Goal: Task Accomplishment & Management: Complete application form

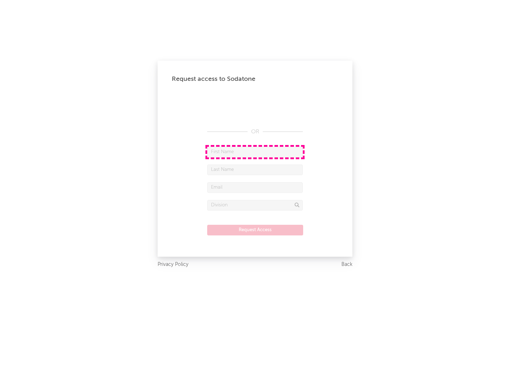
click at [255, 152] on input "text" at bounding box center [255, 152] width 96 height 11
type input "[PERSON_NAME]"
click at [255, 169] on input "text" at bounding box center [255, 169] width 96 height 11
type input "[PERSON_NAME]"
click at [255, 187] on input "text" at bounding box center [255, 187] width 96 height 11
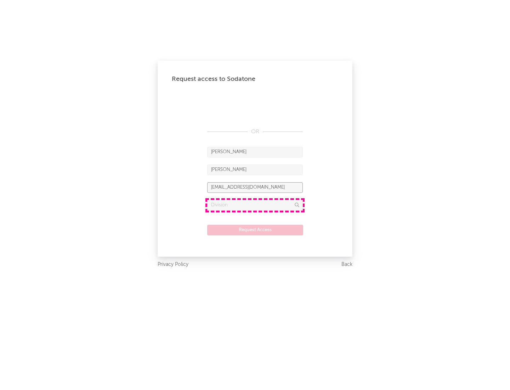
type input "[EMAIL_ADDRESS][DOMAIN_NAME]"
click at [255, 205] on input "text" at bounding box center [255, 205] width 96 height 11
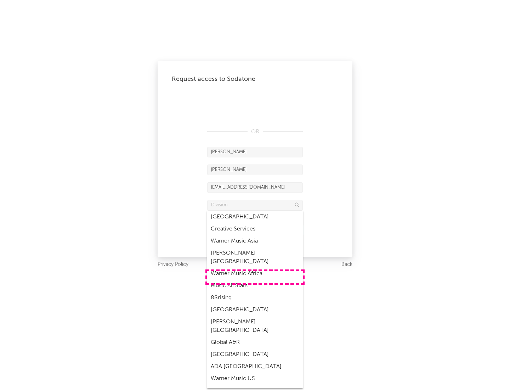
click at [255, 279] on div "Music All Stars" at bounding box center [255, 285] width 96 height 12
type input "Music All Stars"
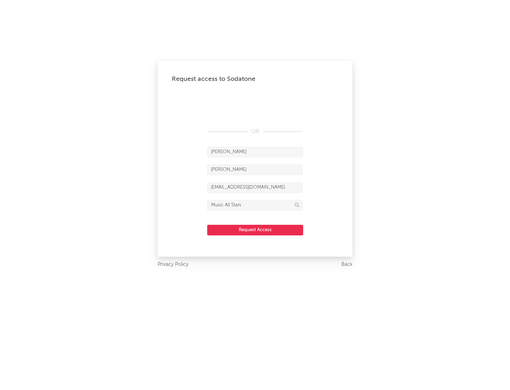
click at [255, 230] on button "Request Access" at bounding box center [255, 230] width 96 height 11
